Goal: Check status: Check status

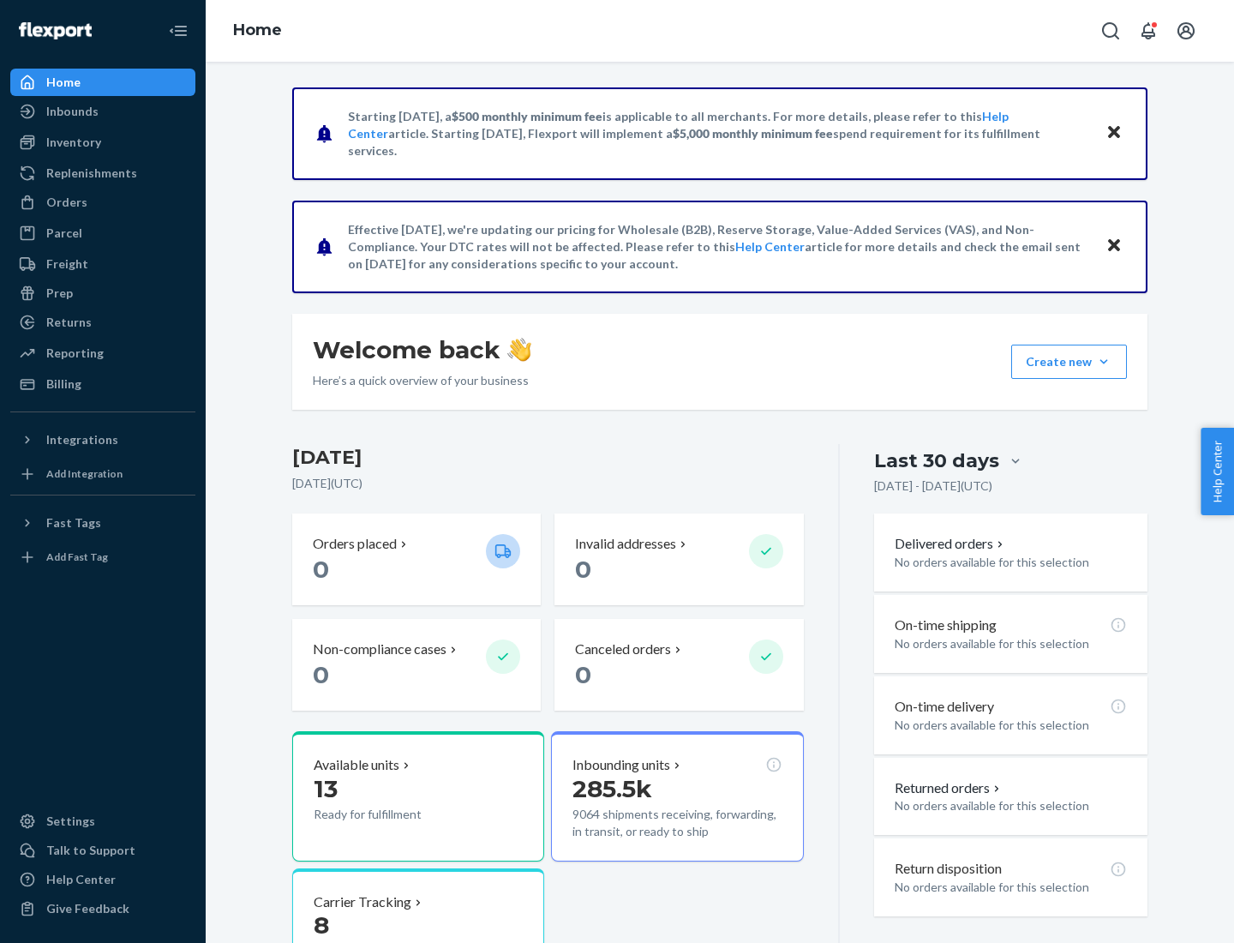
click at [1104, 362] on button "Create new Create new inbound Create new order Create new product" at bounding box center [1069, 361] width 116 height 34
click at [71, 111] on div "Inbounds" at bounding box center [72, 111] width 52 height 17
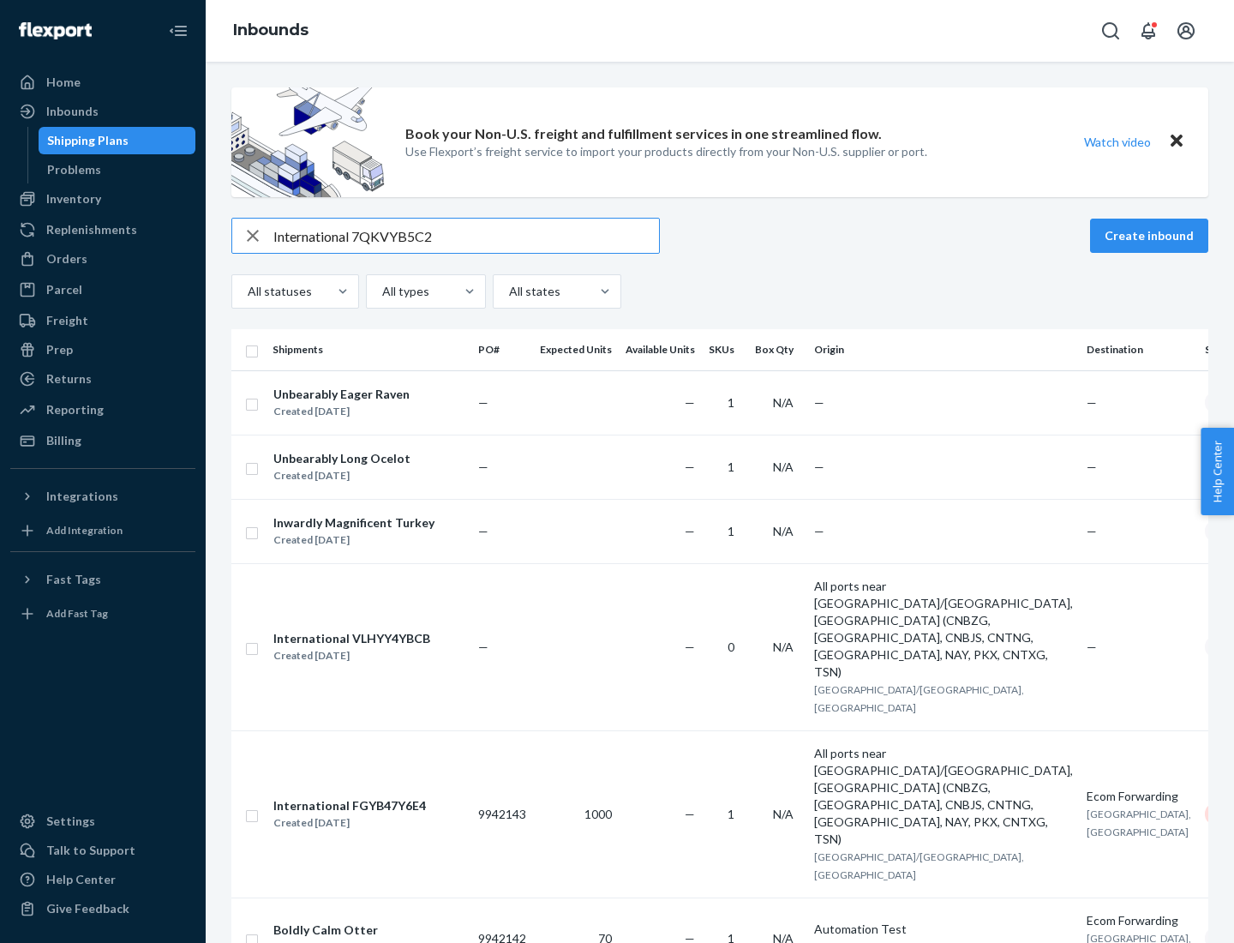
type input "International 7QKVYB5C29"
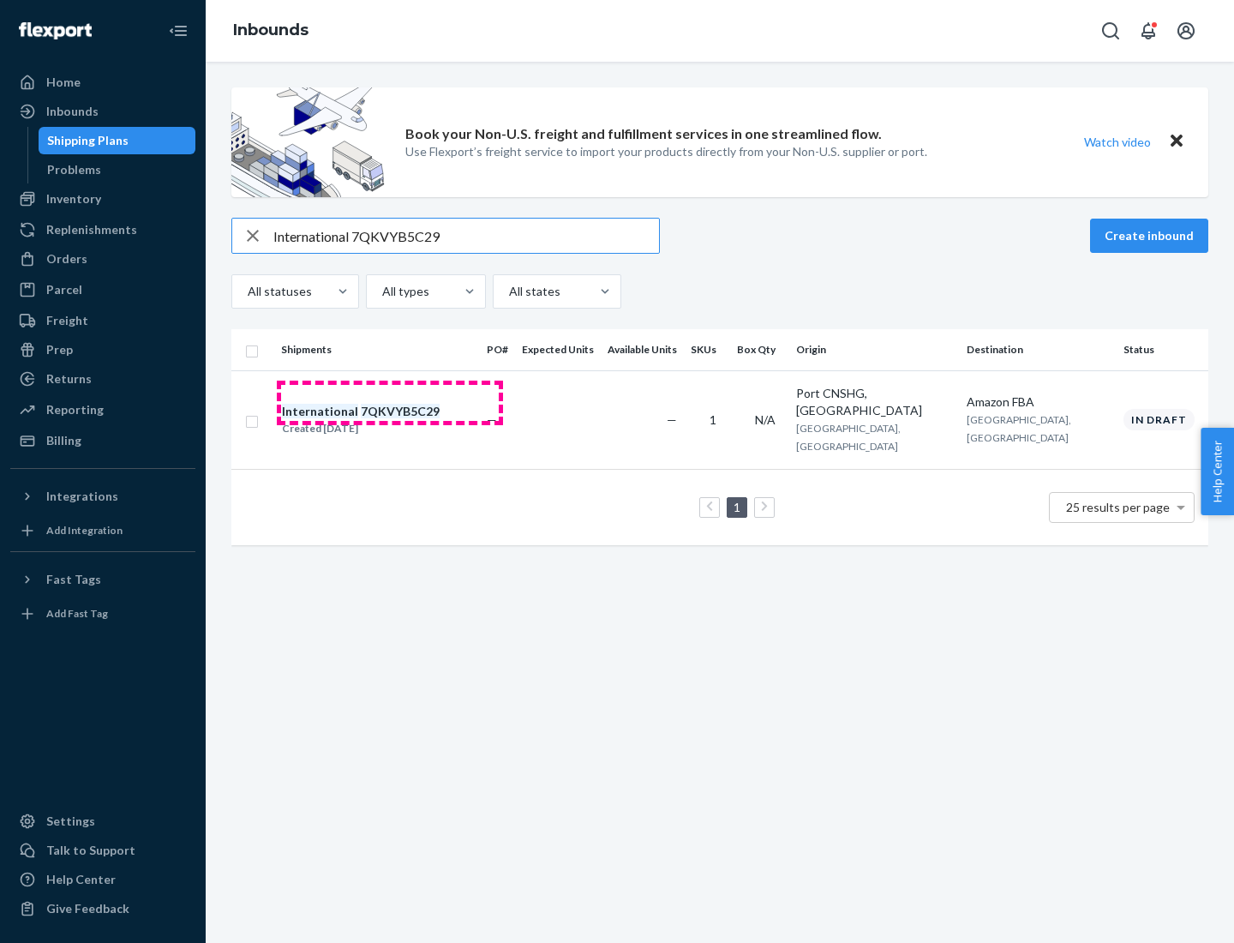
click at [390, 420] on div "Created [DATE]" at bounding box center [361, 428] width 158 height 17
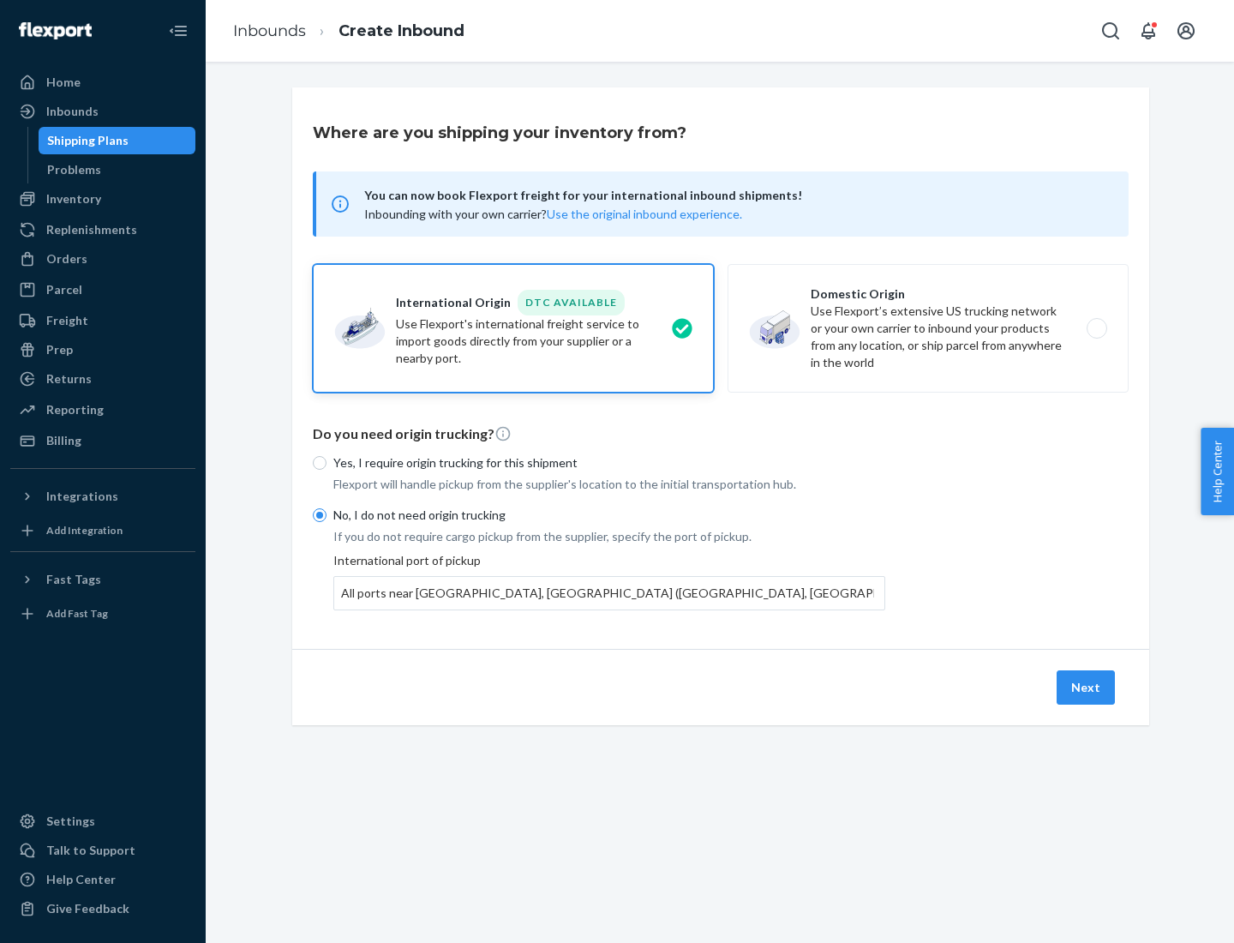
click at [1086, 686] on button "Next" at bounding box center [1085, 687] width 58 height 34
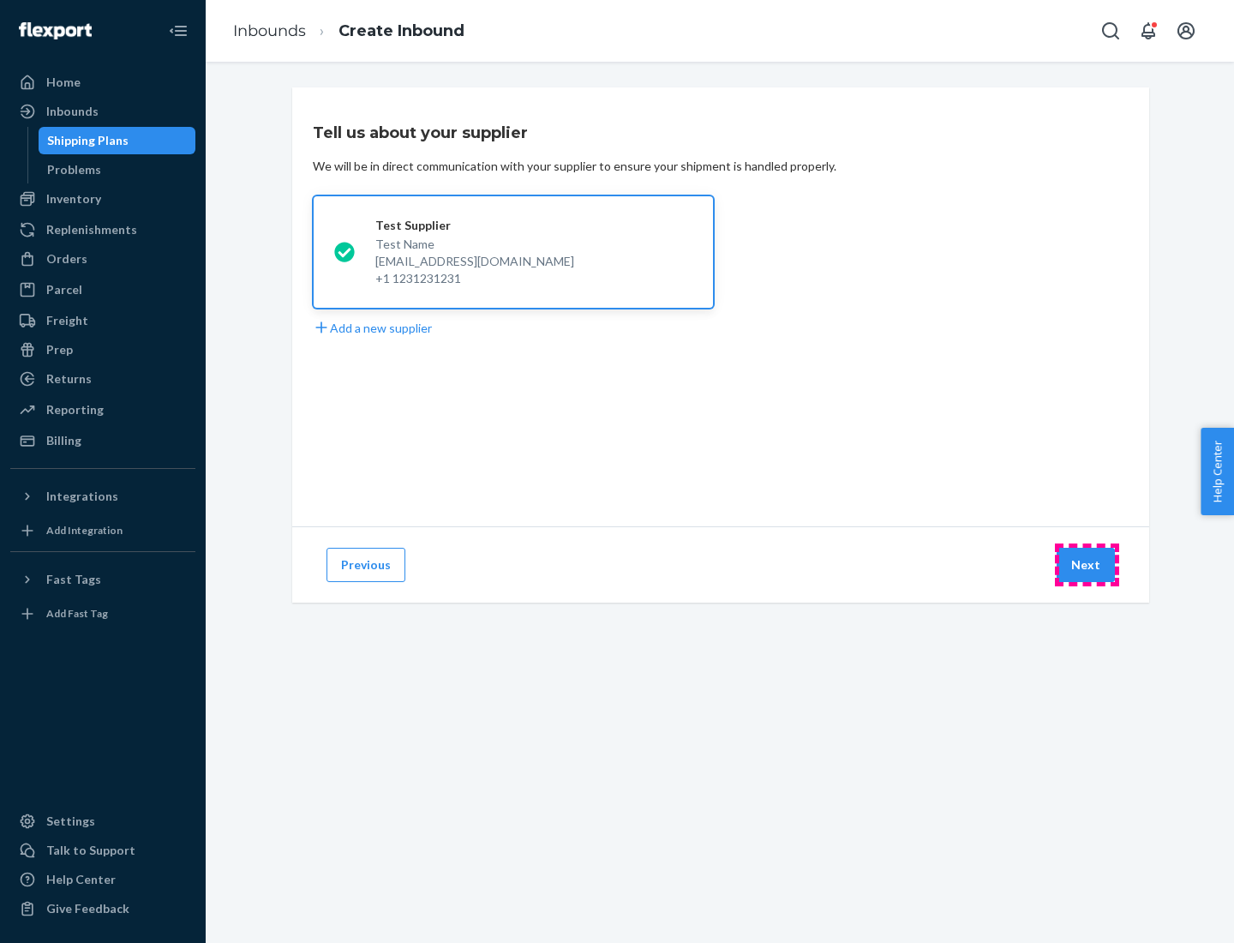
click at [1086, 565] on button "Next" at bounding box center [1085, 565] width 58 height 34
